Goal: Task Accomplishment & Management: Manage account settings

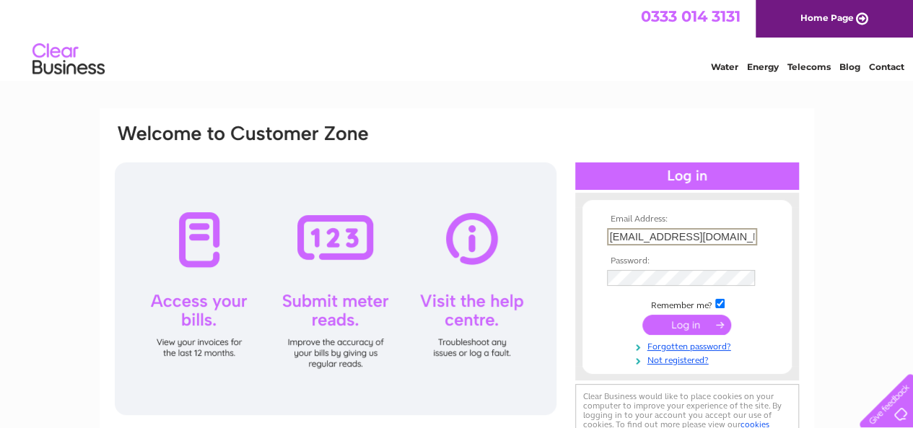
type input "[EMAIL_ADDRESS][DOMAIN_NAME]"
click at [658, 324] on input "submit" at bounding box center [686, 325] width 89 height 20
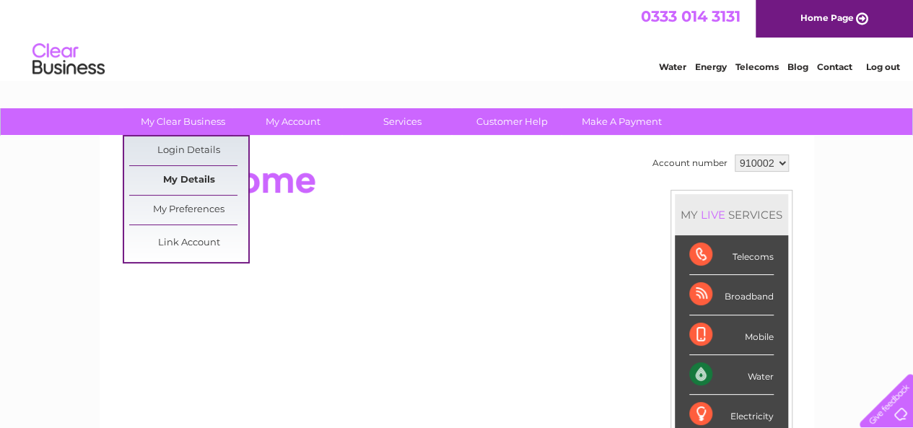
click at [191, 187] on link "My Details" at bounding box center [188, 180] width 119 height 29
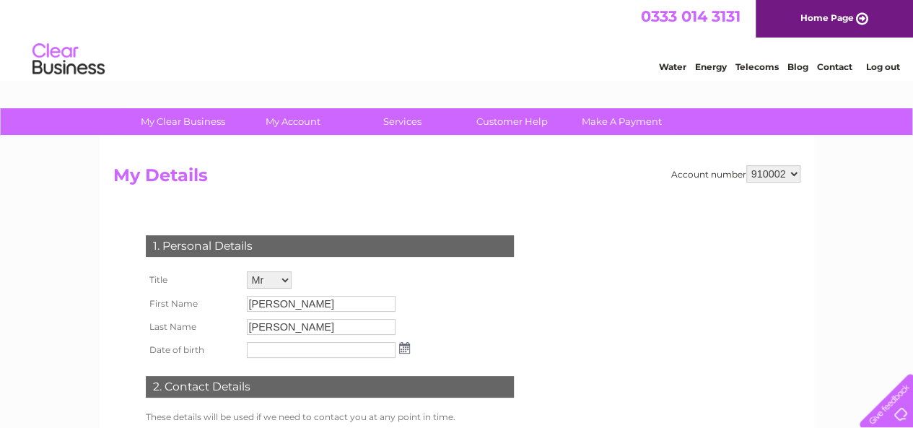
click at [127, 349] on div "1. Personal Details Title Mr Mrs Ms Miss Dr Rev Prof Other First Name Muhammad …" at bounding box center [332, 376] width 439 height 310
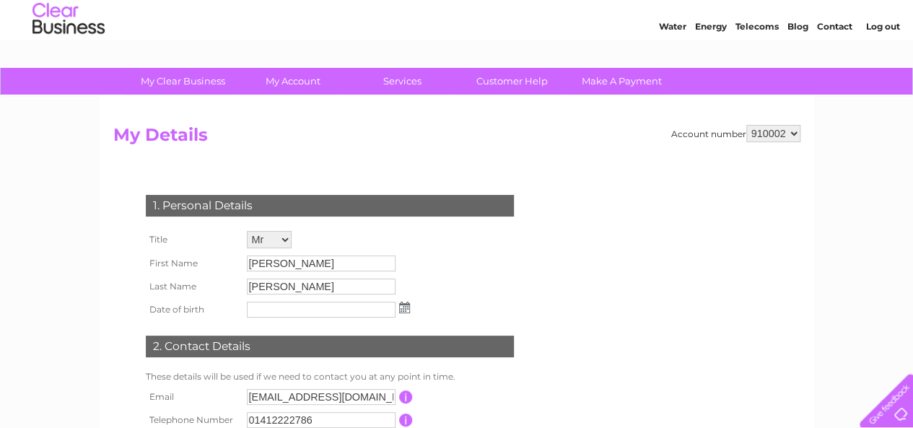
click at [128, 362] on div "1. Personal Details Title Mr Mrs Ms Miss Dr Rev Prof Other First Name Muhammad …" at bounding box center [332, 335] width 439 height 310
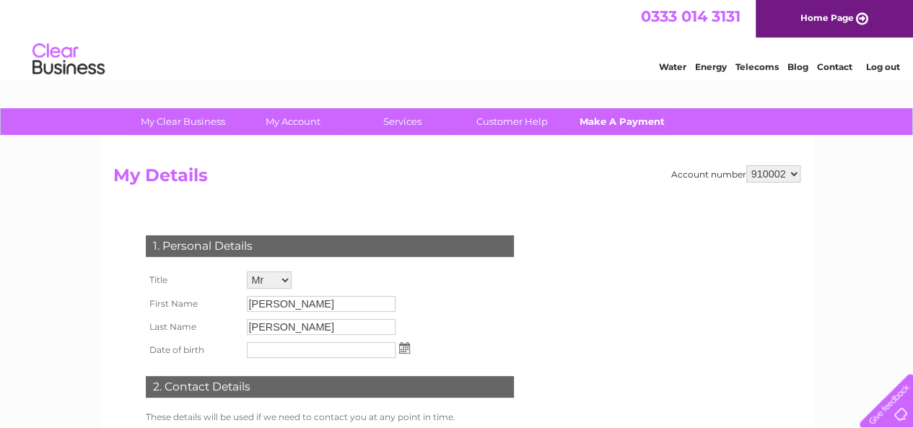
click at [596, 125] on link "Make A Payment" at bounding box center [621, 121] width 119 height 27
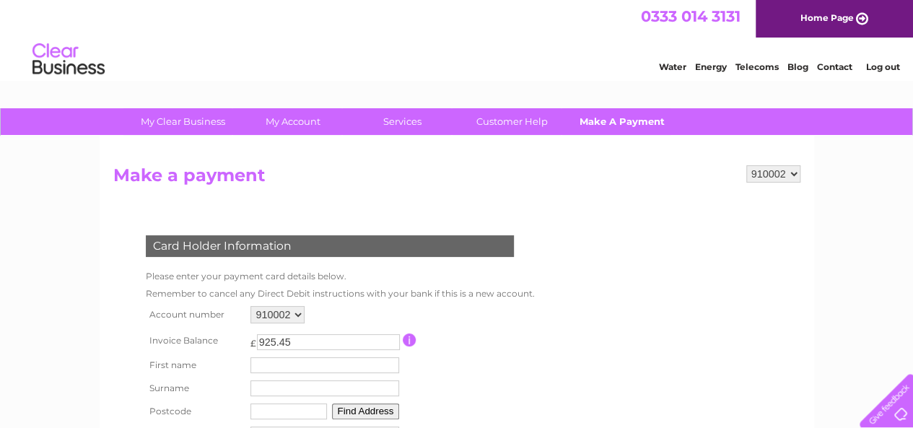
click at [588, 119] on link "Make A Payment" at bounding box center [621, 121] width 119 height 27
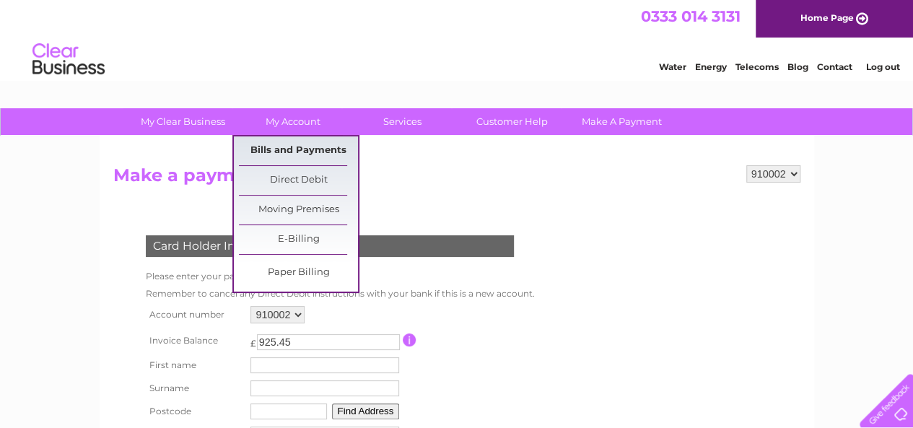
click at [306, 157] on link "Bills and Payments" at bounding box center [298, 150] width 119 height 29
